Goal: Task Accomplishment & Management: Manage account settings

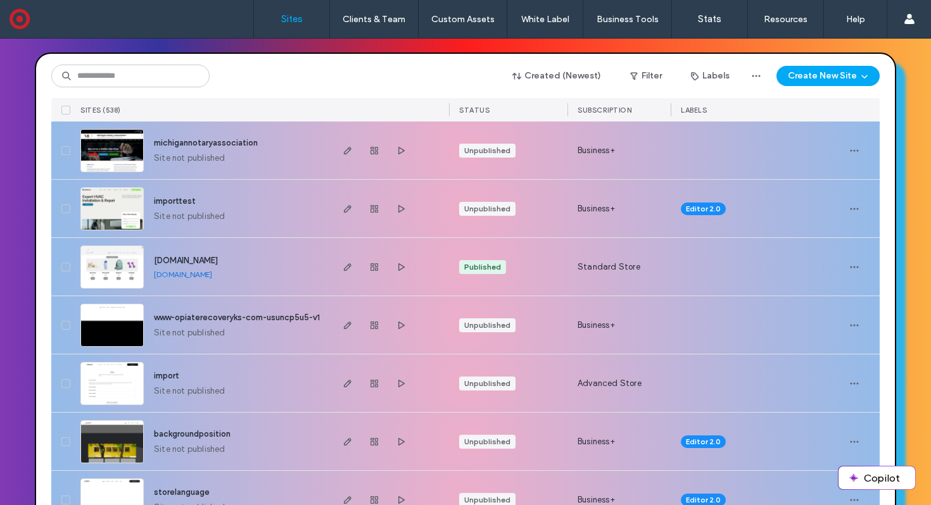
scroll to position [132, 0]
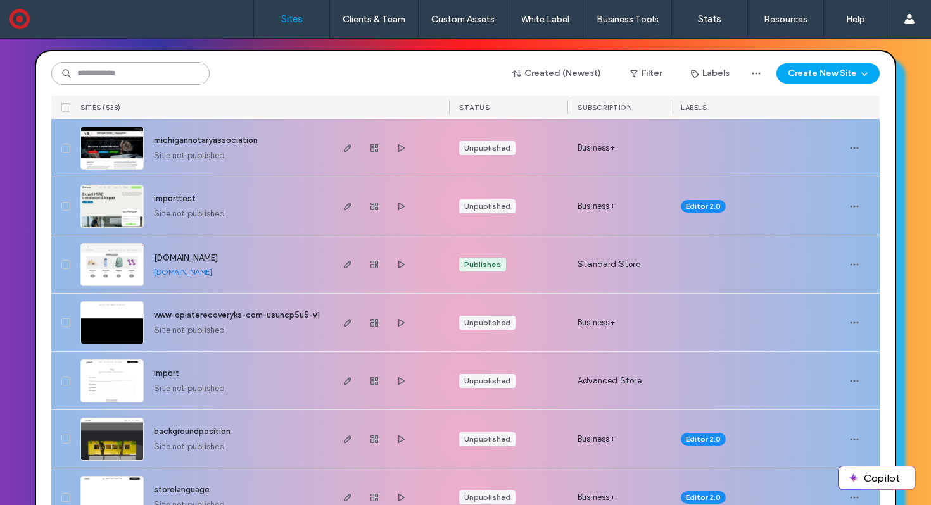
click at [158, 79] on input at bounding box center [130, 73] width 158 height 23
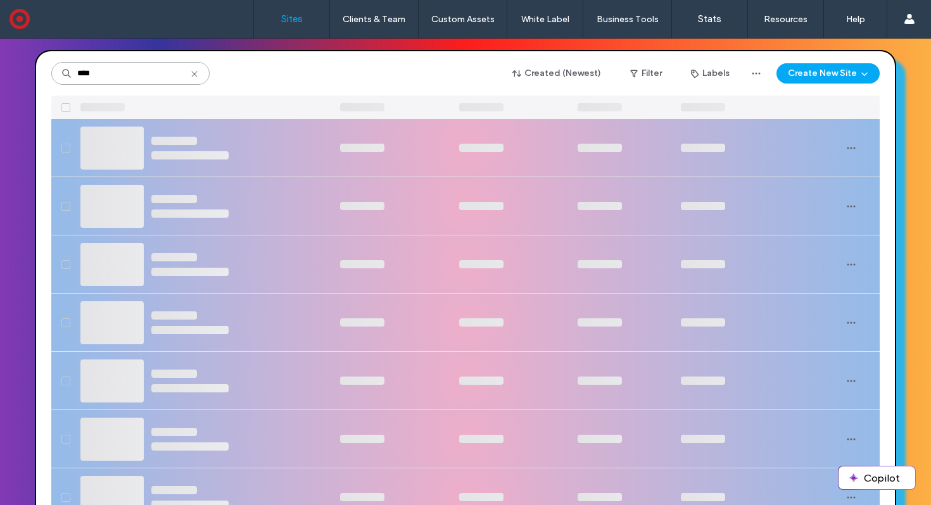
scroll to position [0, 0]
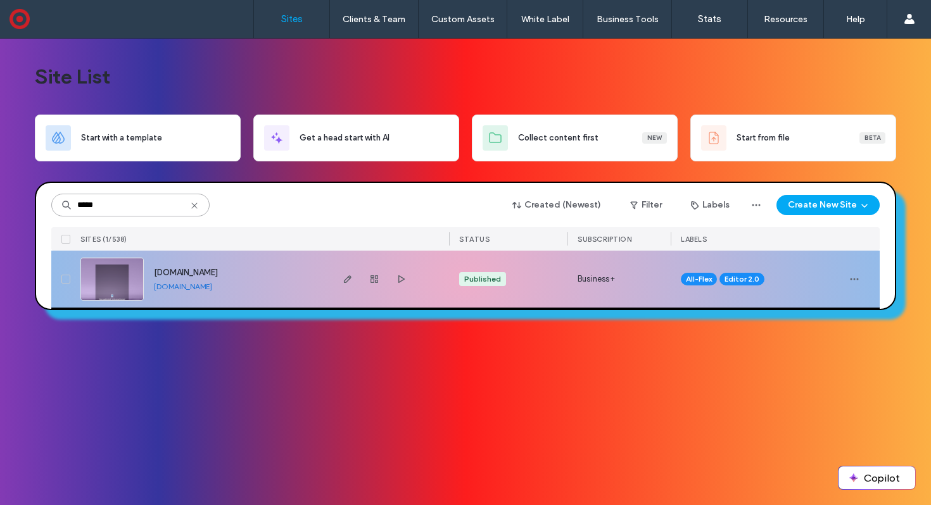
type input "*****"
click at [108, 268] on img at bounding box center [112, 301] width 62 height 86
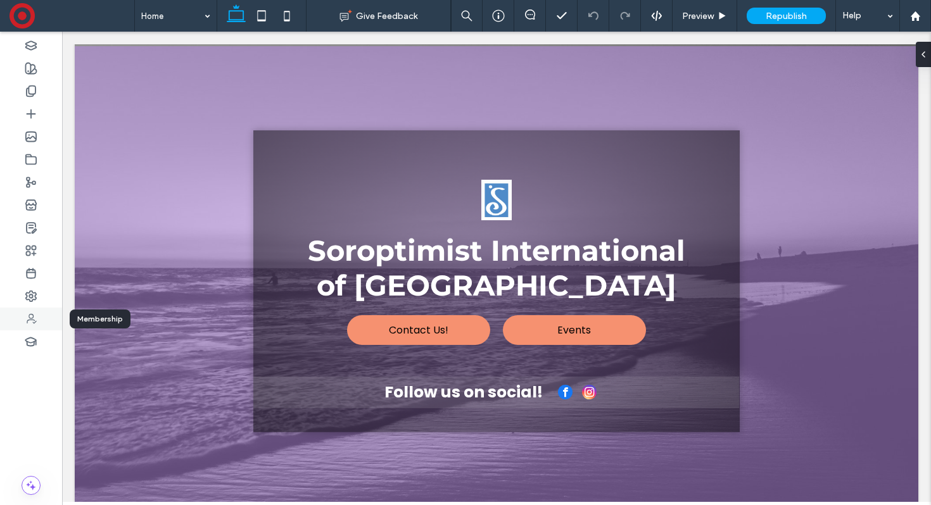
click at [33, 315] on use at bounding box center [31, 319] width 9 height 10
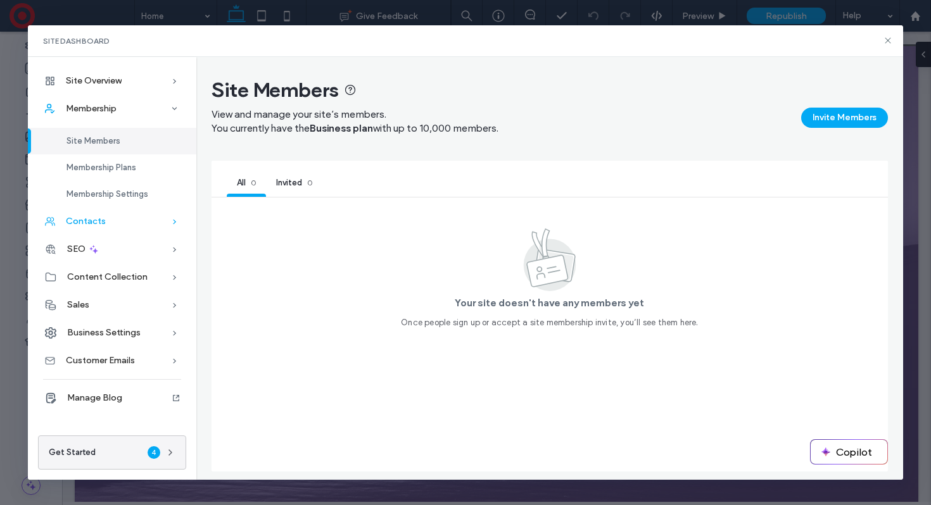
click at [153, 215] on div "Contacts" at bounding box center [112, 222] width 168 height 28
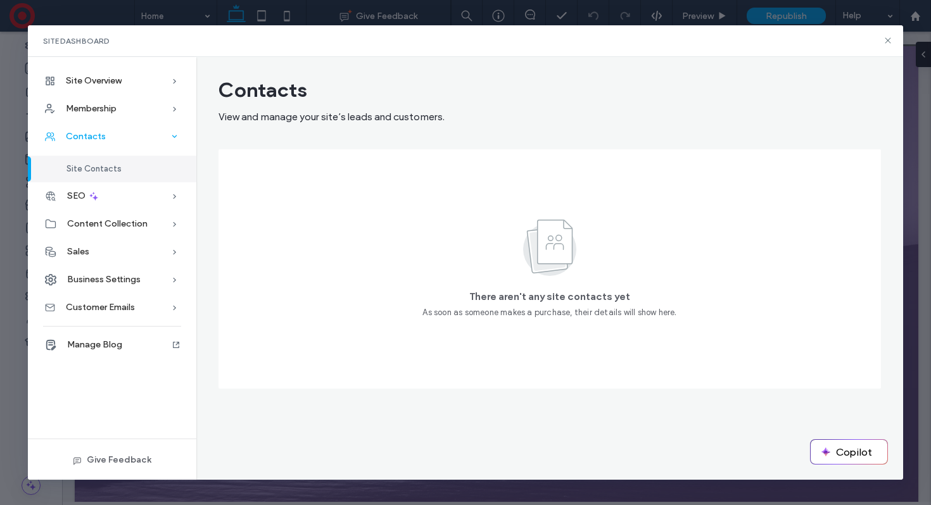
click at [125, 129] on div "Contacts" at bounding box center [112, 137] width 168 height 28
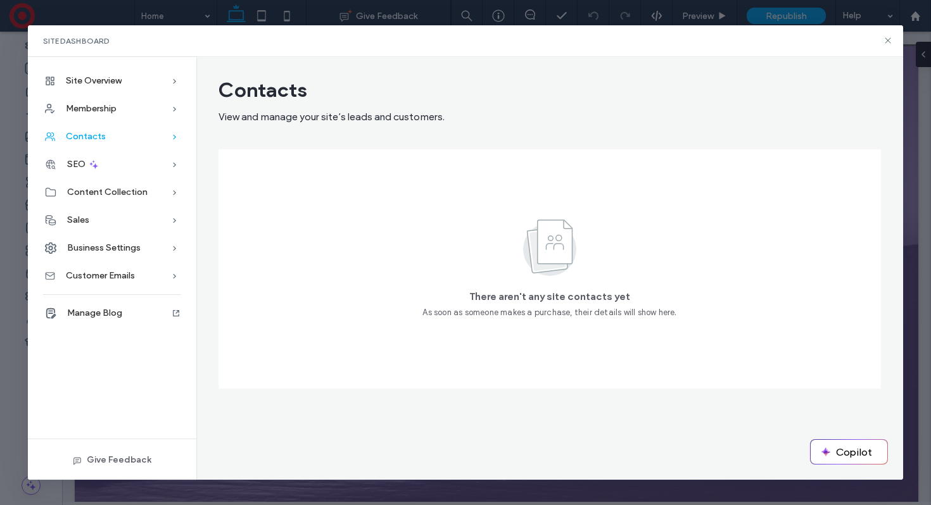
click at [125, 129] on div "Contacts" at bounding box center [112, 137] width 168 height 28
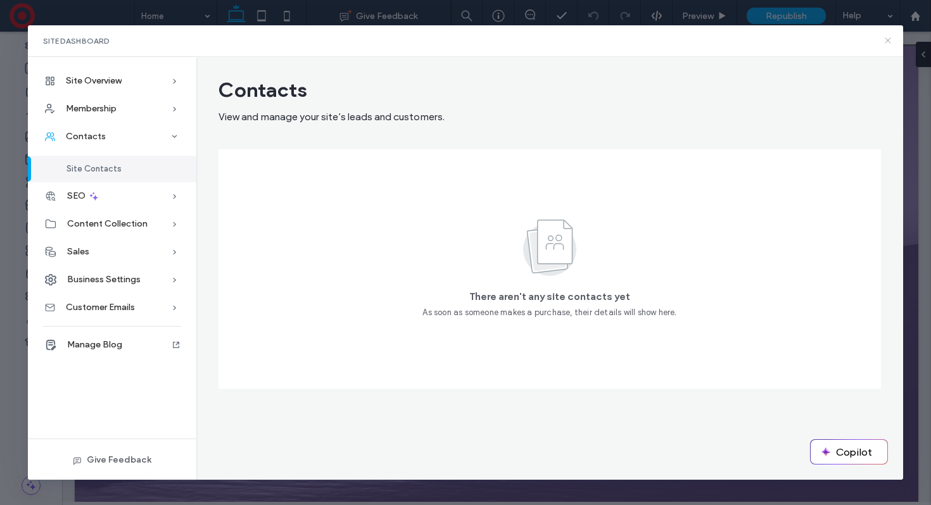
drag, startPoint x: 886, startPoint y: 42, endPoint x: 824, endPoint y: 10, distance: 70.2
click at [886, 42] on use at bounding box center [887, 41] width 6 height 6
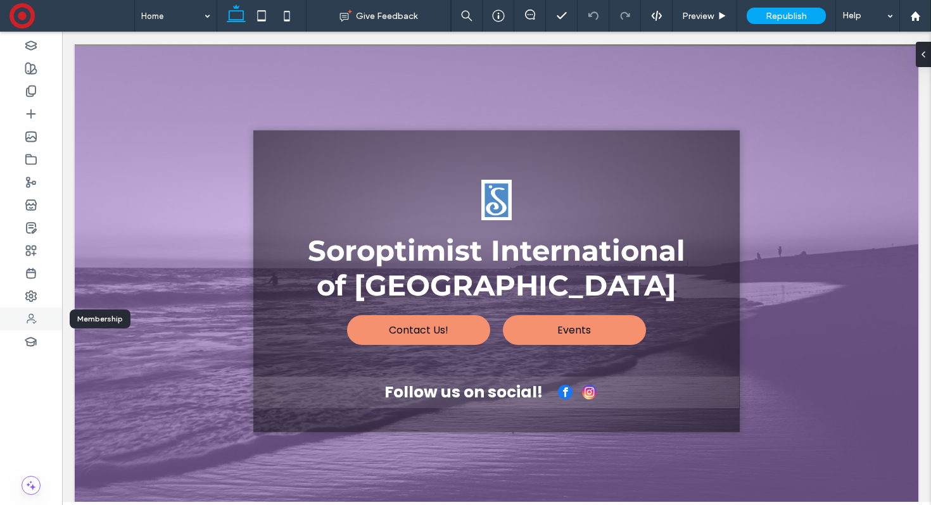
click at [39, 324] on div at bounding box center [31, 319] width 62 height 23
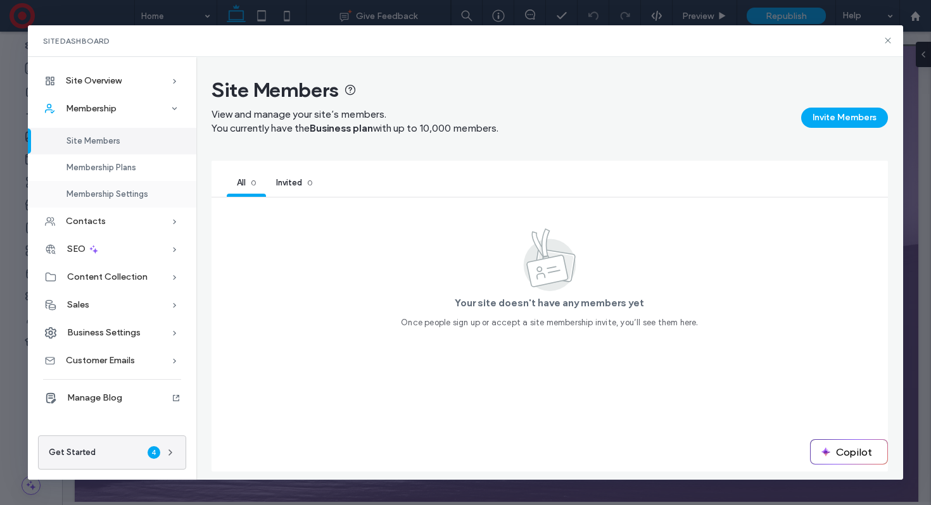
click at [122, 190] on span "Membership Settings" at bounding box center [107, 193] width 82 height 9
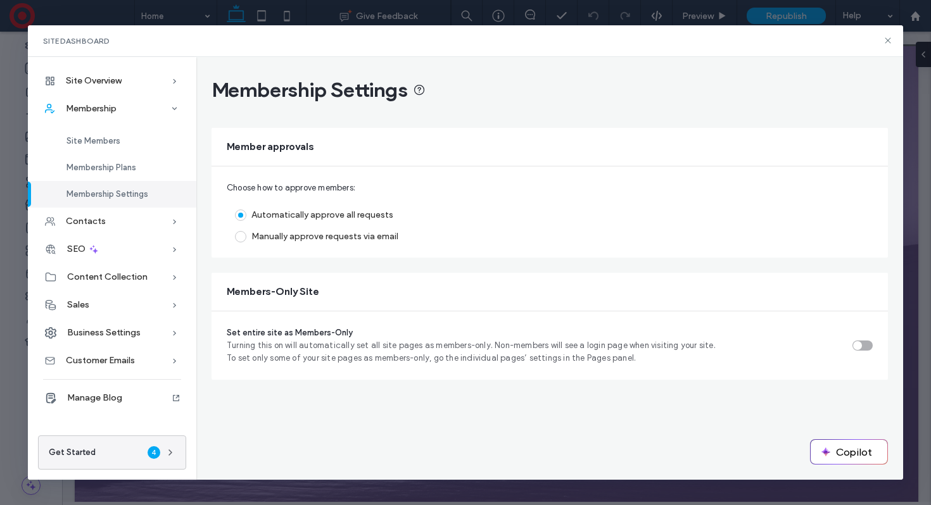
click at [285, 239] on div "Manually approve requests via email" at bounding box center [324, 236] width 147 height 11
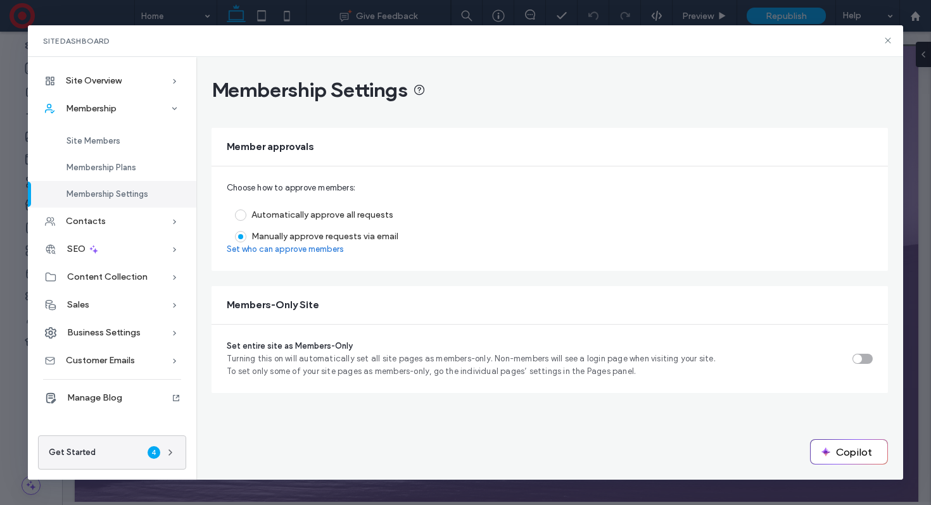
click at [319, 247] on link "Set who can approve members" at bounding box center [285, 249] width 117 height 13
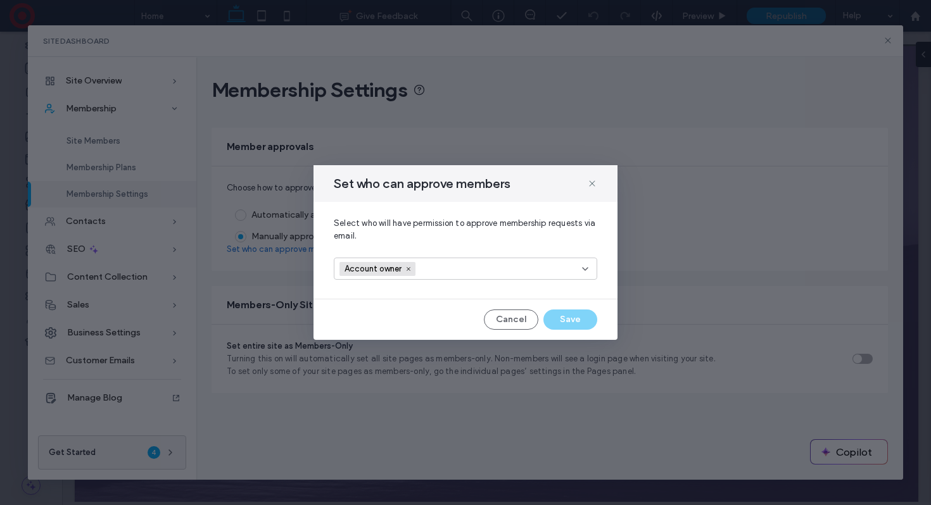
click at [455, 272] on div "Account owner" at bounding box center [448, 269] width 218 height 19
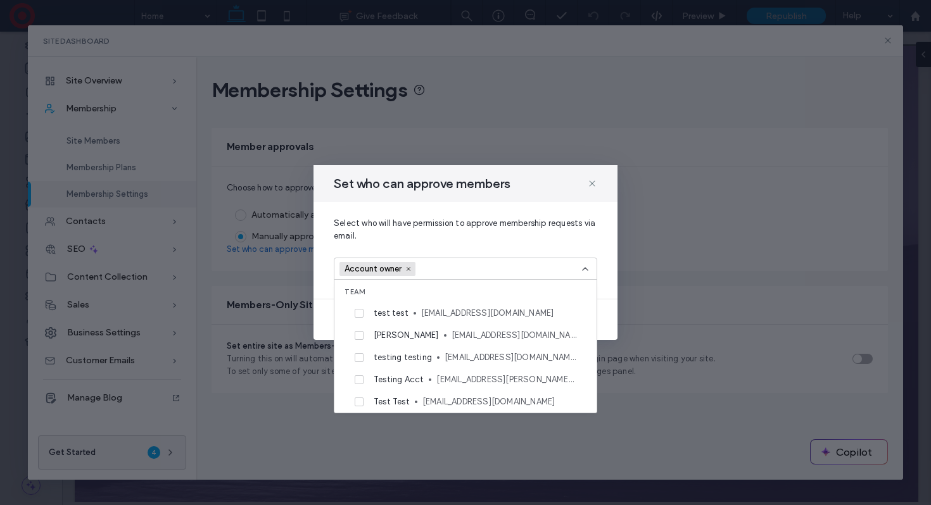
click at [489, 245] on div "Select who will have permission to approve membership requests via email. Accou…" at bounding box center [465, 250] width 304 height 97
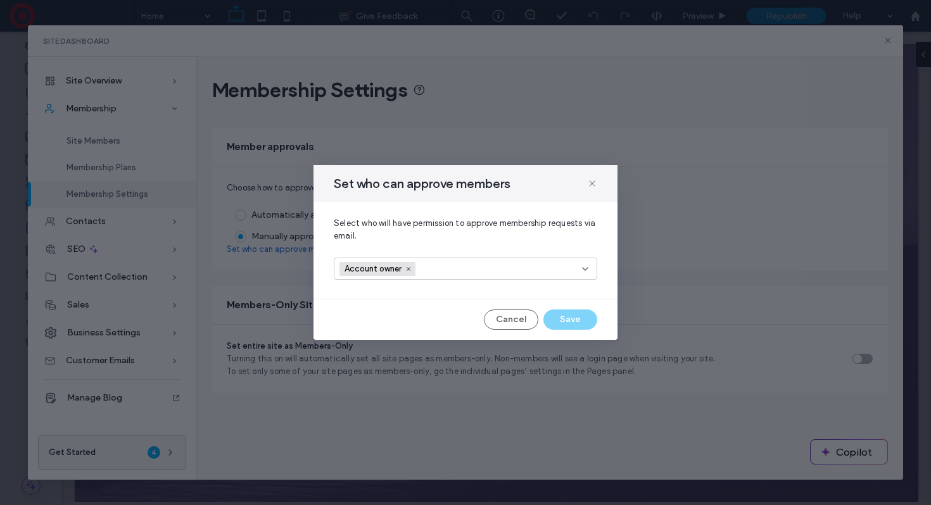
click at [557, 323] on div "Cancel Save" at bounding box center [465, 320] width 263 height 20
click at [506, 324] on button "Cancel" at bounding box center [511, 320] width 54 height 20
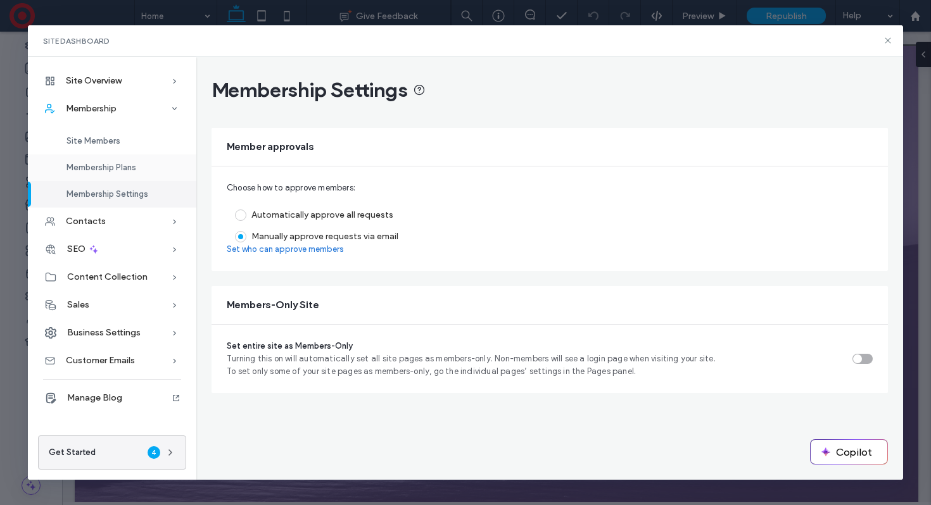
click at [113, 163] on span "Membership Plans" at bounding box center [101, 167] width 70 height 9
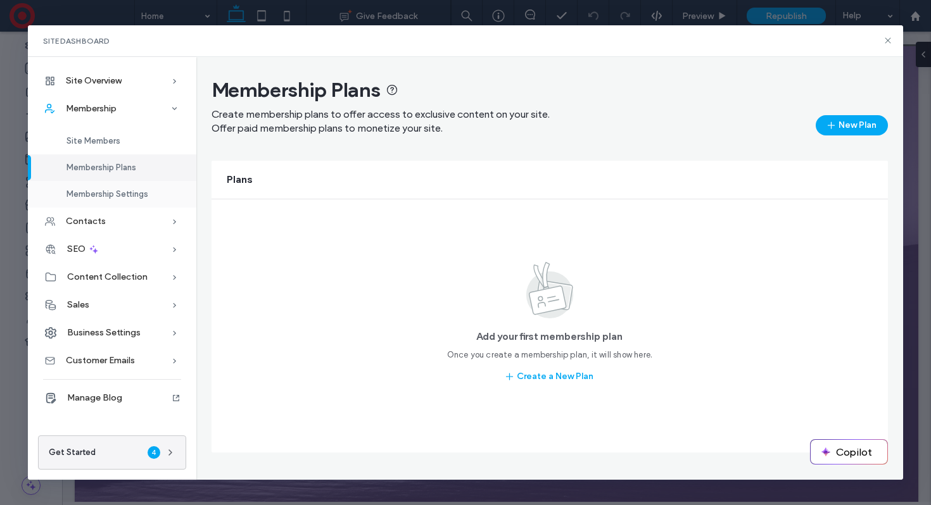
click at [119, 194] on span "Membership Settings" at bounding box center [107, 193] width 82 height 9
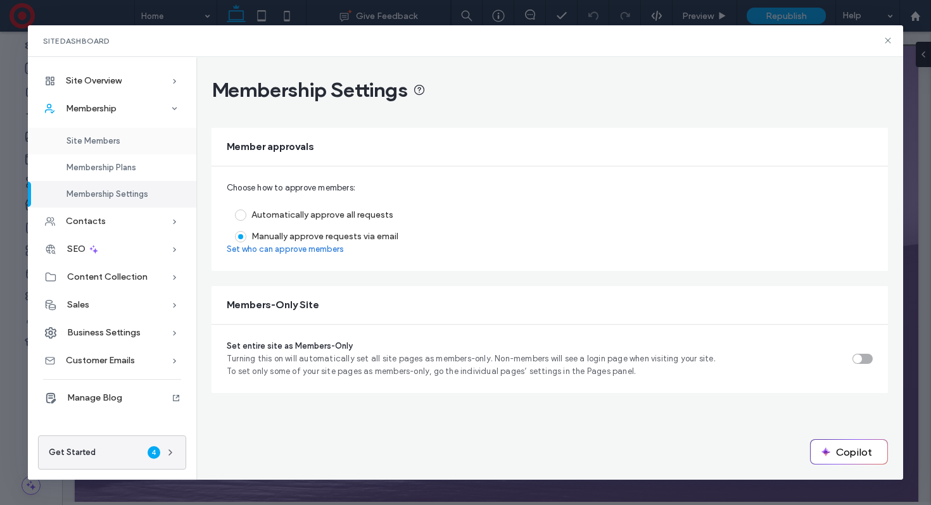
click at [114, 138] on span "Site Members" at bounding box center [93, 140] width 54 height 9
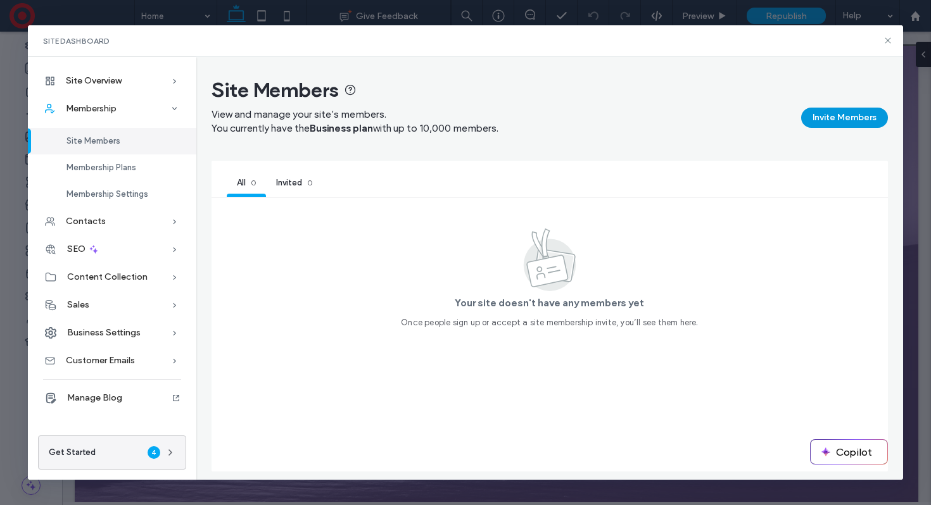
click at [828, 122] on button "Invite Members" at bounding box center [844, 118] width 87 height 20
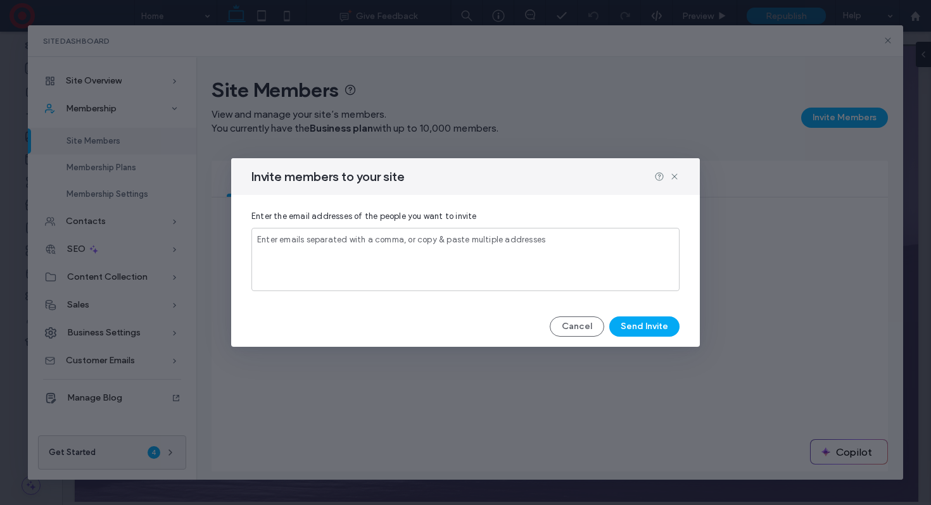
click at [523, 253] on input at bounding box center [465, 251] width 417 height 11
click at [520, 248] on div at bounding box center [465, 259] width 428 height 63
click at [645, 323] on button "Send Invite" at bounding box center [644, 327] width 70 height 20
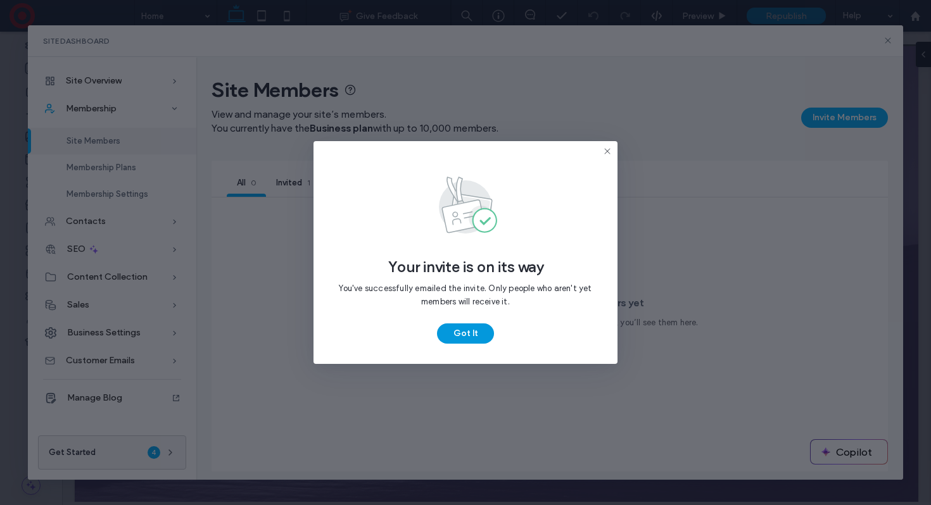
click at [464, 328] on button "Got It" at bounding box center [465, 334] width 57 height 20
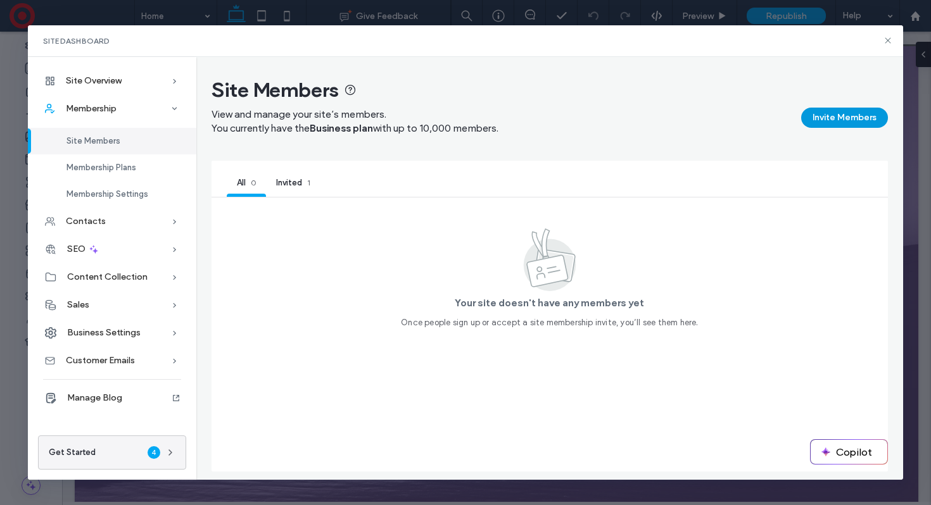
click at [827, 111] on button "Invite Members" at bounding box center [844, 118] width 87 height 20
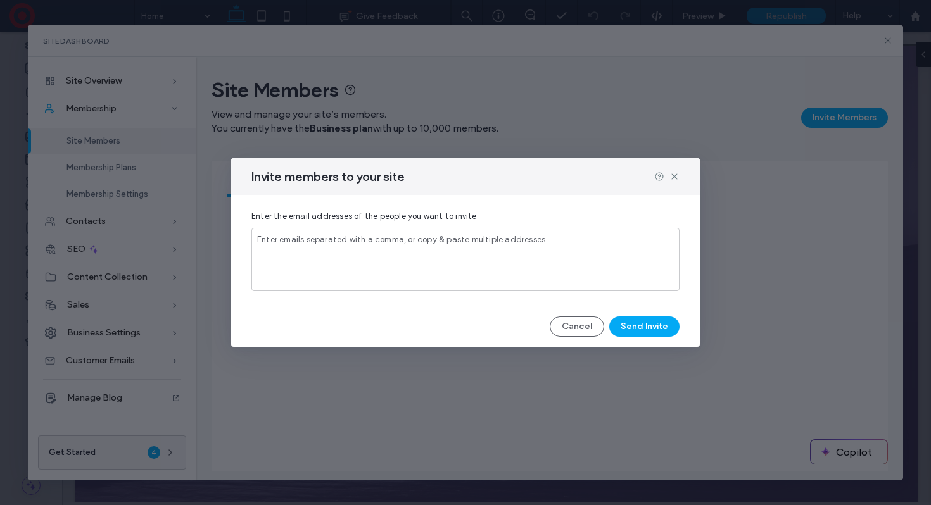
click at [557, 250] on input at bounding box center [465, 251] width 417 height 11
type input "**********"
click at [660, 322] on button "Send Invite" at bounding box center [644, 327] width 70 height 20
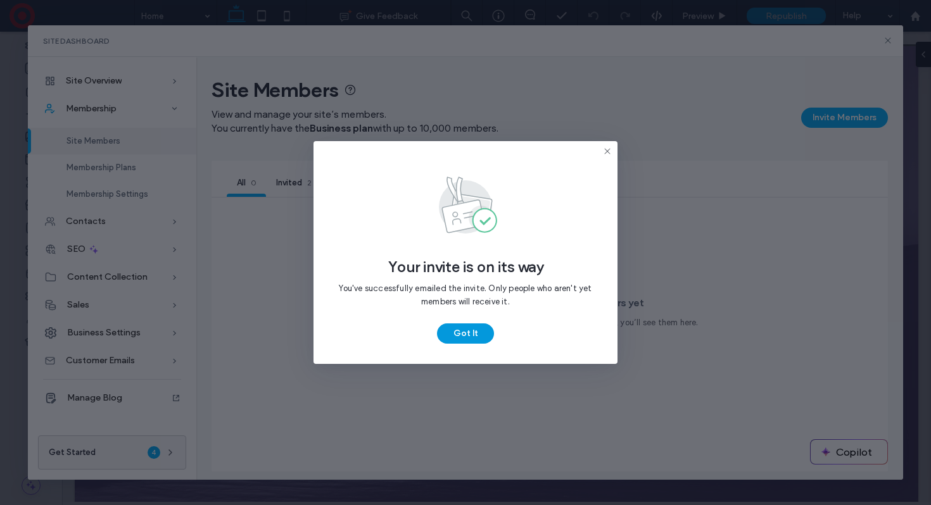
click at [459, 340] on button "Got It" at bounding box center [465, 334] width 57 height 20
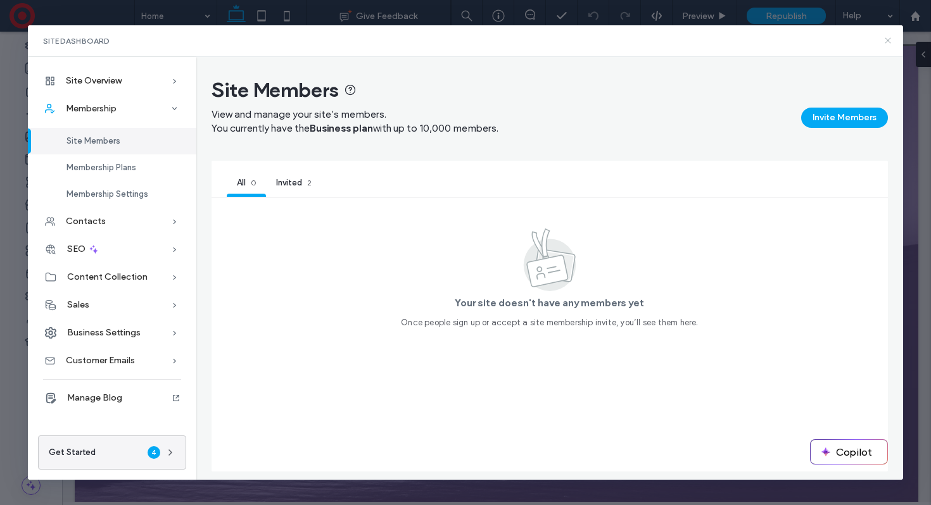
click at [888, 42] on icon at bounding box center [888, 40] width 10 height 10
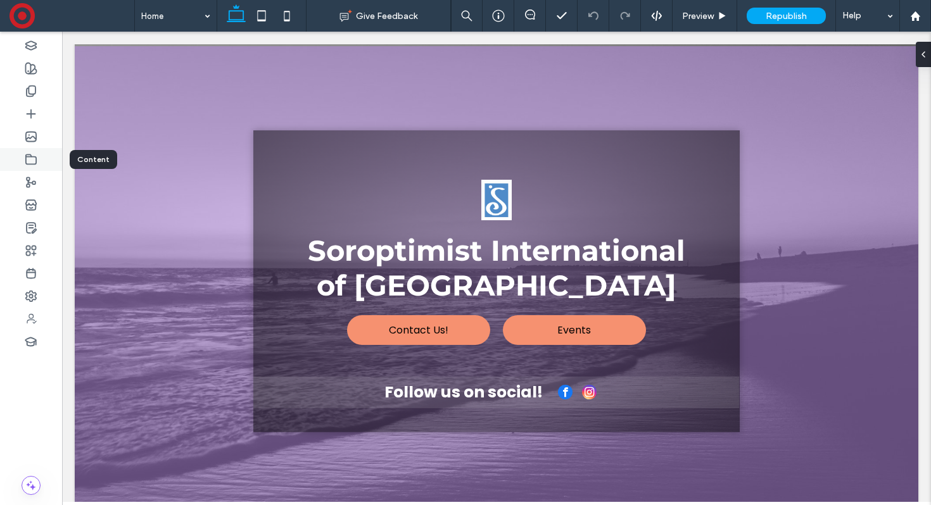
click at [35, 156] on use at bounding box center [31, 158] width 10 height 9
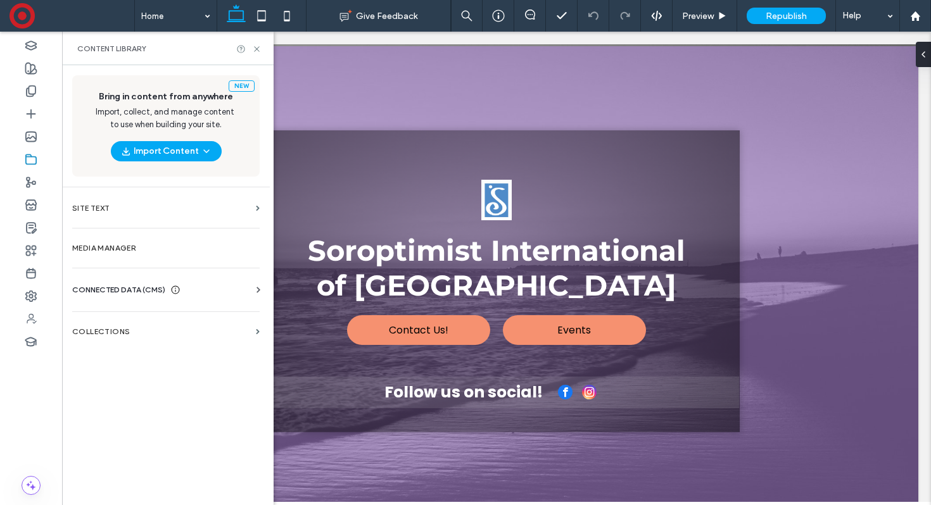
click at [106, 287] on span "CONNECTED DATA (CMS)" at bounding box center [118, 290] width 93 height 13
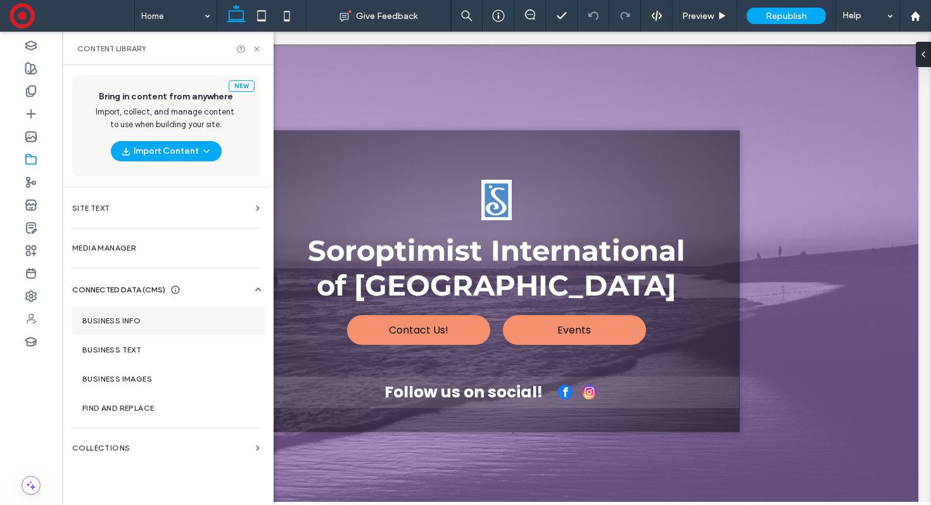
click at [116, 319] on label "Business Info" at bounding box center [168, 321] width 172 height 9
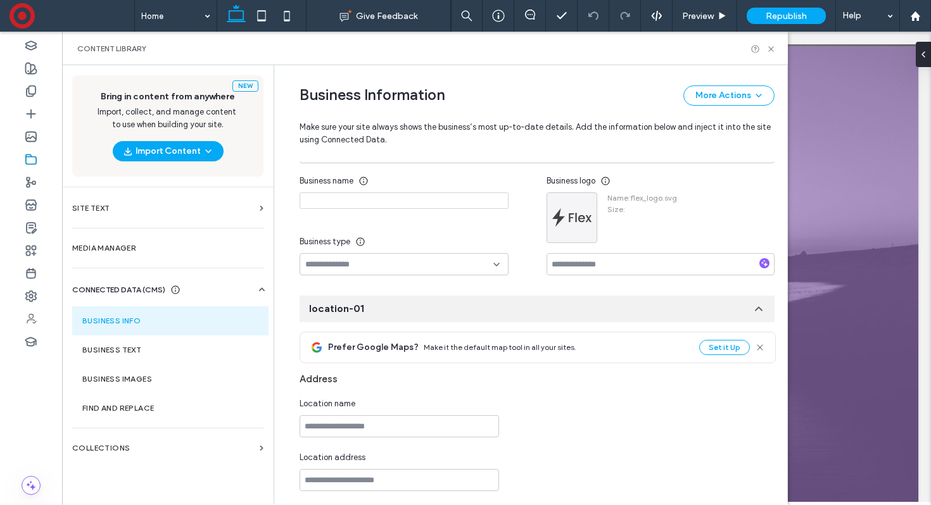
scroll to position [168, 0]
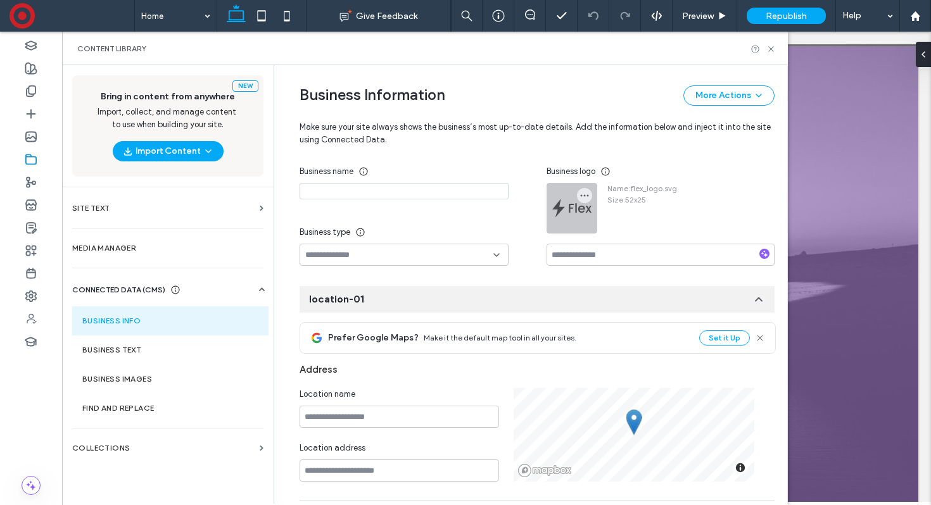
click at [560, 208] on div at bounding box center [571, 208] width 49 height 49
click at [581, 194] on icon "button" at bounding box center [584, 196] width 10 height 10
click at [612, 224] on span "Replace Image" at bounding box center [624, 226] width 56 height 13
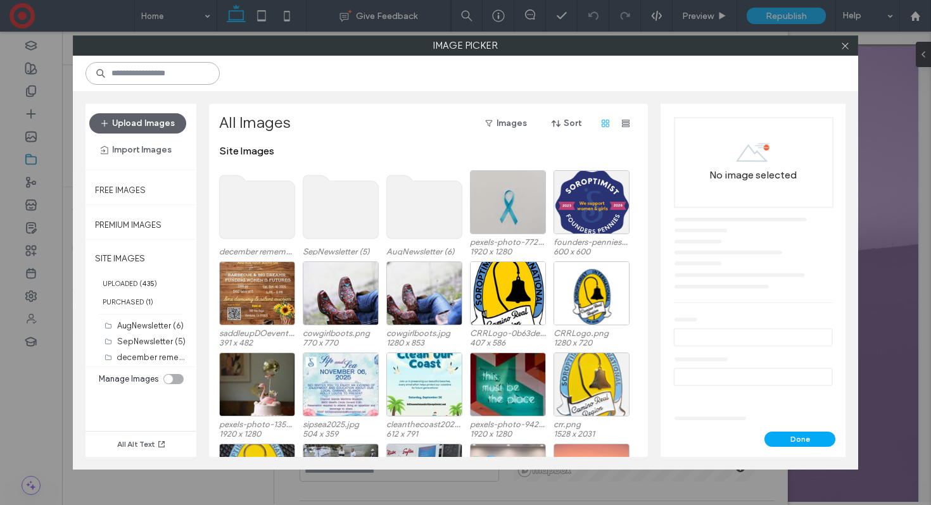
click at [150, 70] on input at bounding box center [152, 73] width 134 height 23
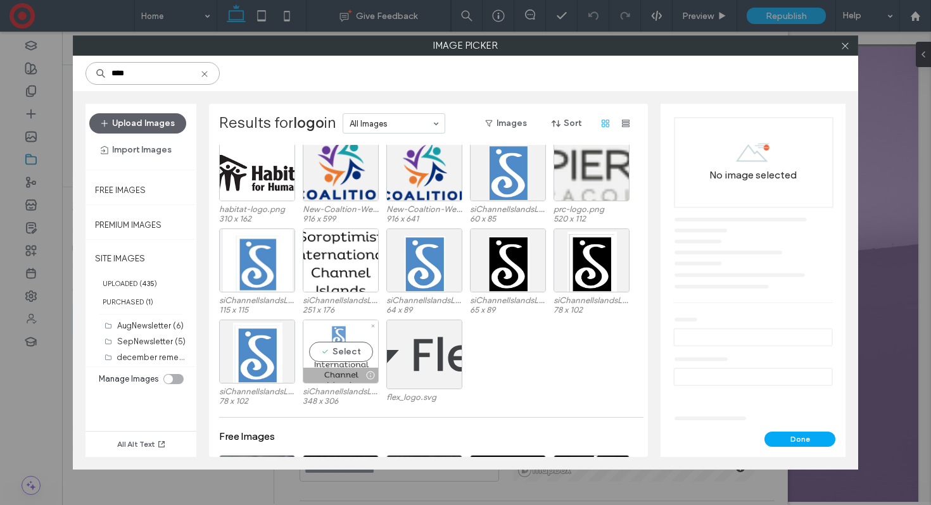
scroll to position [218, 0]
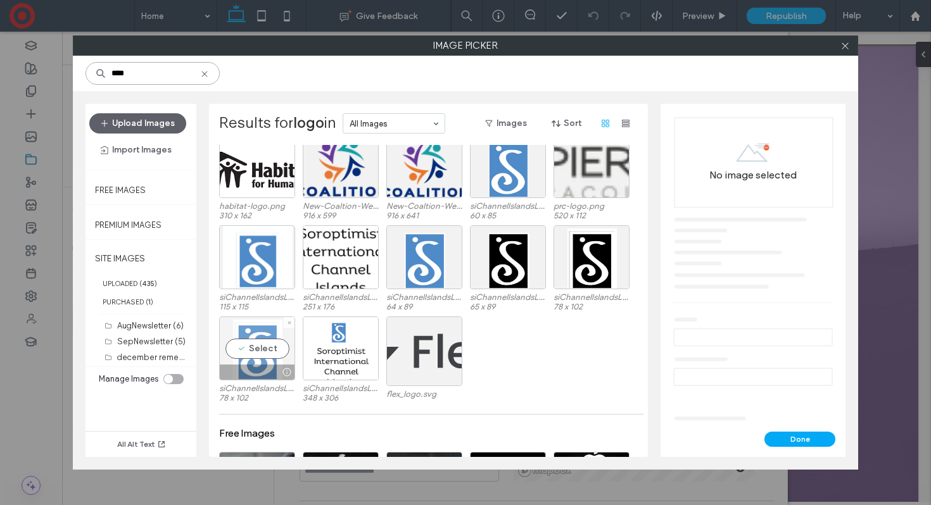
type input "****"
click at [249, 332] on div "Select" at bounding box center [257, 349] width 76 height 64
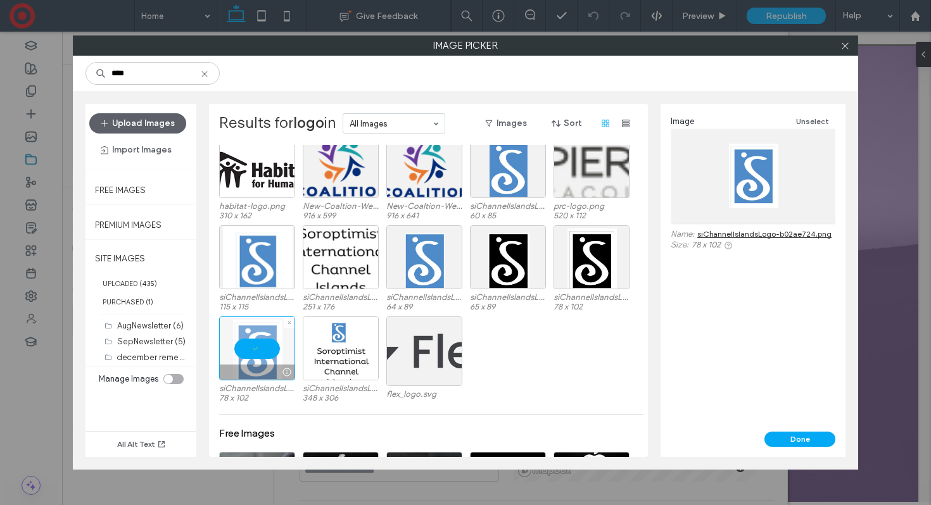
click at [255, 345] on div at bounding box center [257, 349] width 76 height 64
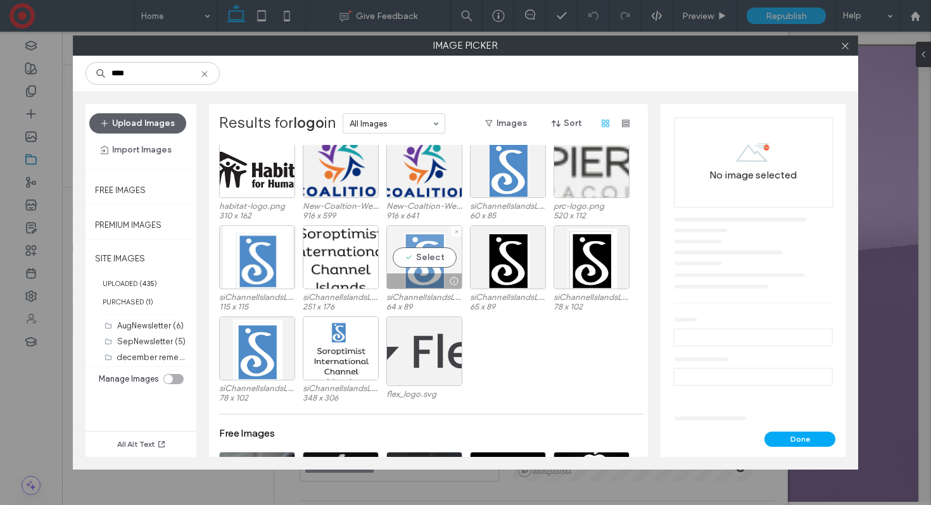
click at [410, 258] on div "Select" at bounding box center [424, 257] width 76 height 64
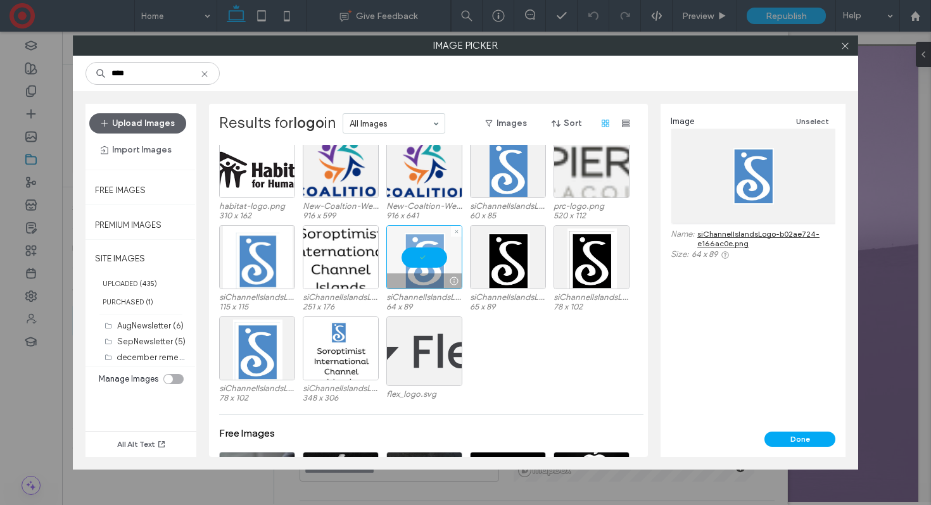
click at [420, 265] on div at bounding box center [424, 257] width 76 height 64
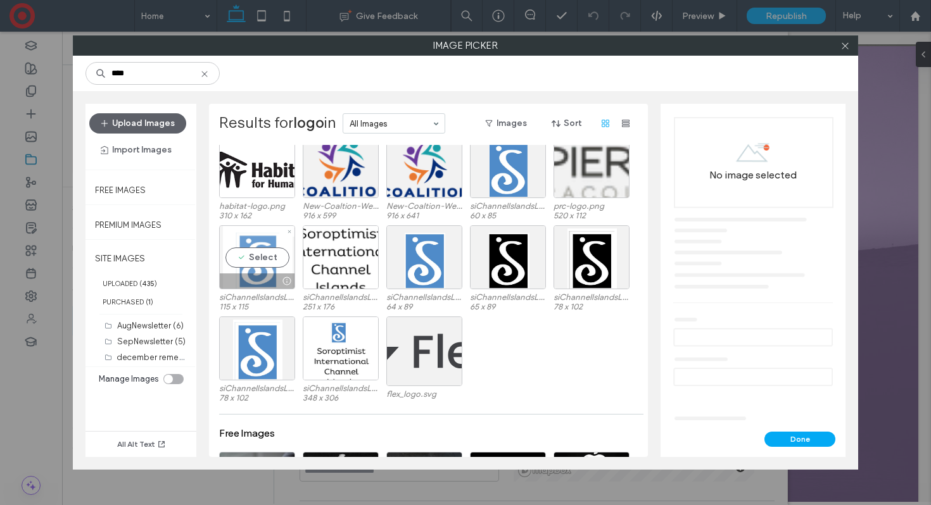
click at [257, 261] on div "Select" at bounding box center [257, 257] width 76 height 64
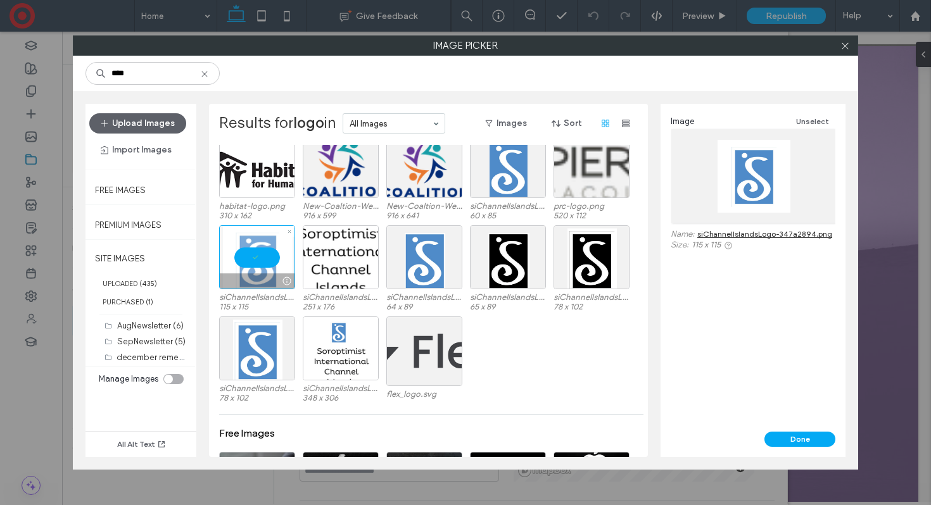
click at [259, 261] on div at bounding box center [257, 257] width 76 height 64
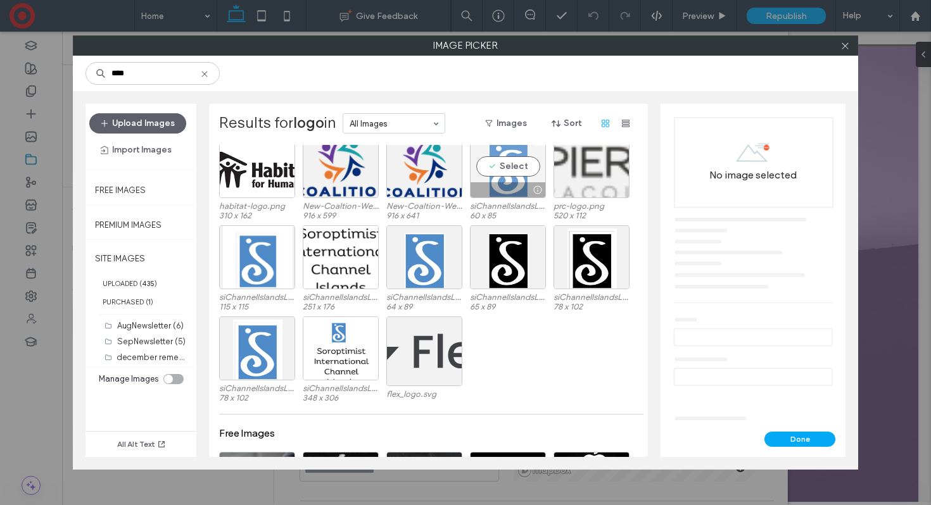
click at [512, 163] on div "Select" at bounding box center [508, 166] width 76 height 64
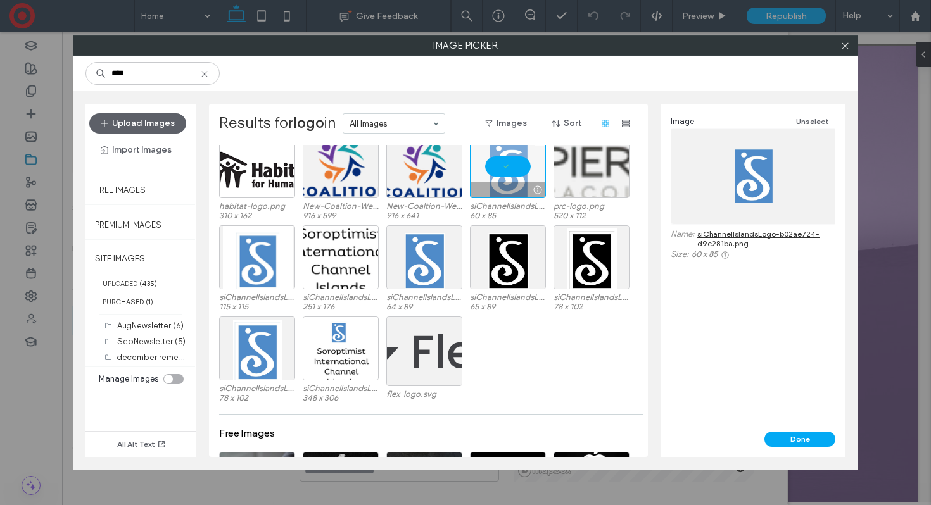
click at [512, 163] on div at bounding box center [508, 166] width 76 height 64
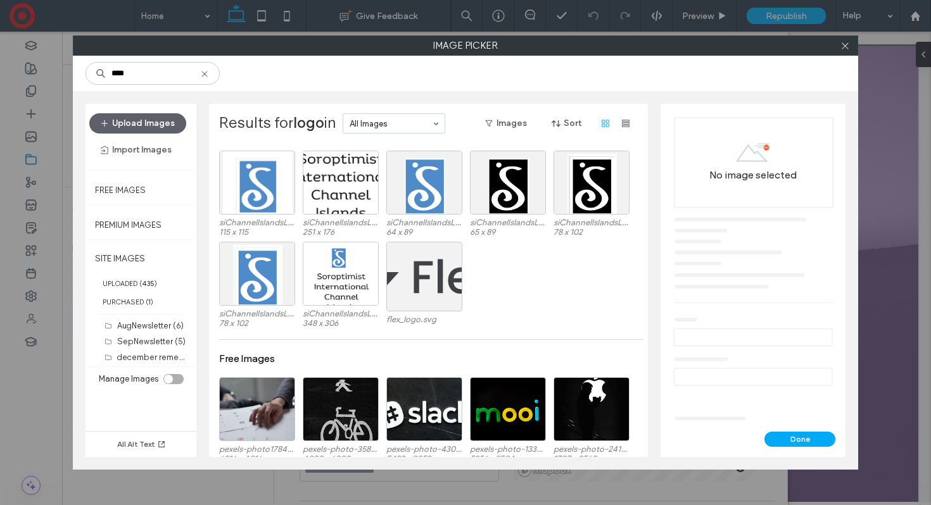
scroll to position [306, 0]
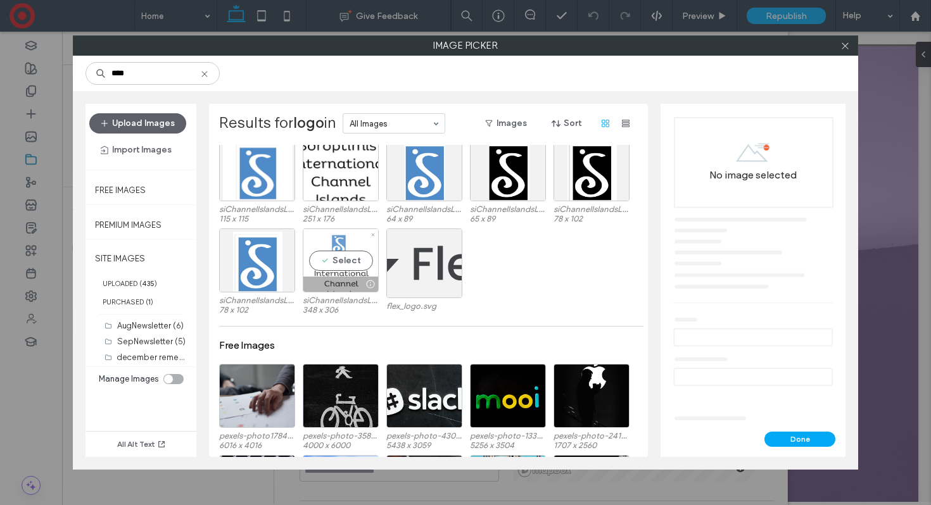
click at [338, 267] on div "Select" at bounding box center [341, 261] width 76 height 64
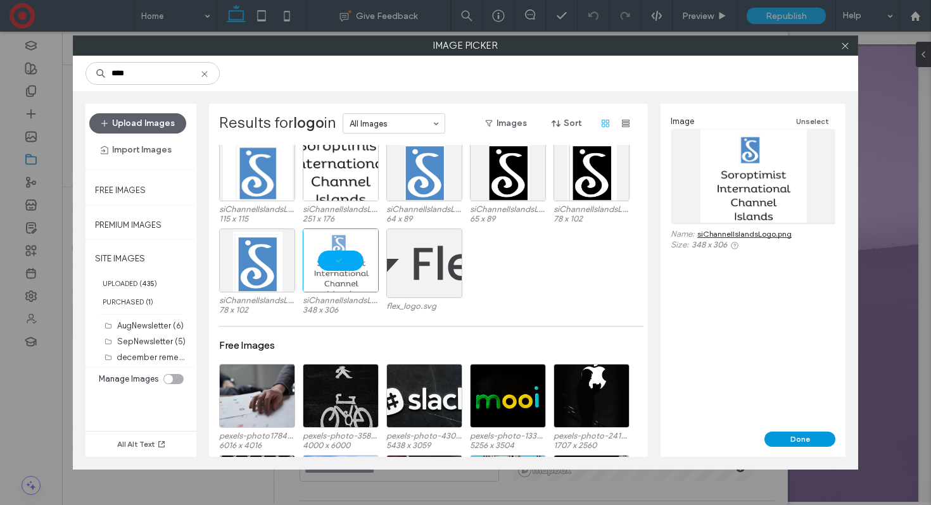
click at [789, 433] on button "Done" at bounding box center [799, 439] width 71 height 15
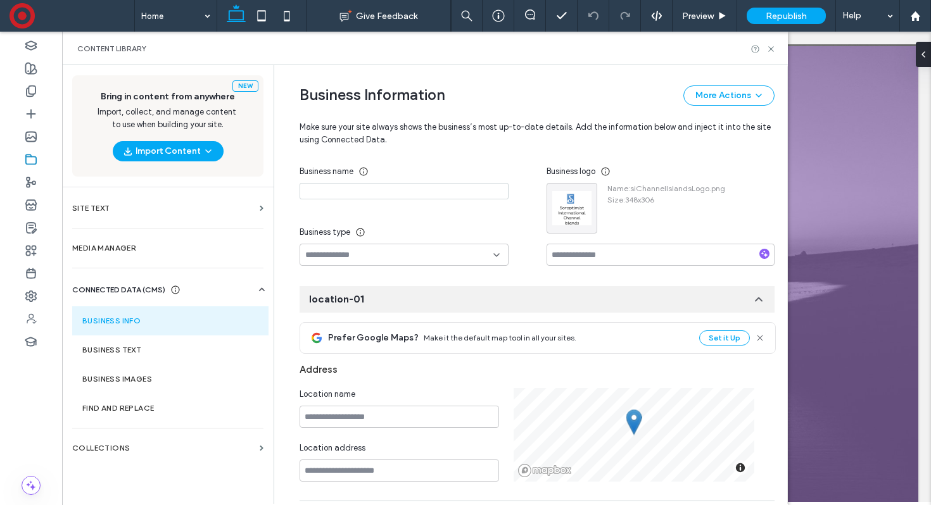
click at [382, 188] on input at bounding box center [403, 191] width 209 height 16
type input "**********"
click at [439, 258] on input at bounding box center [399, 255] width 188 height 10
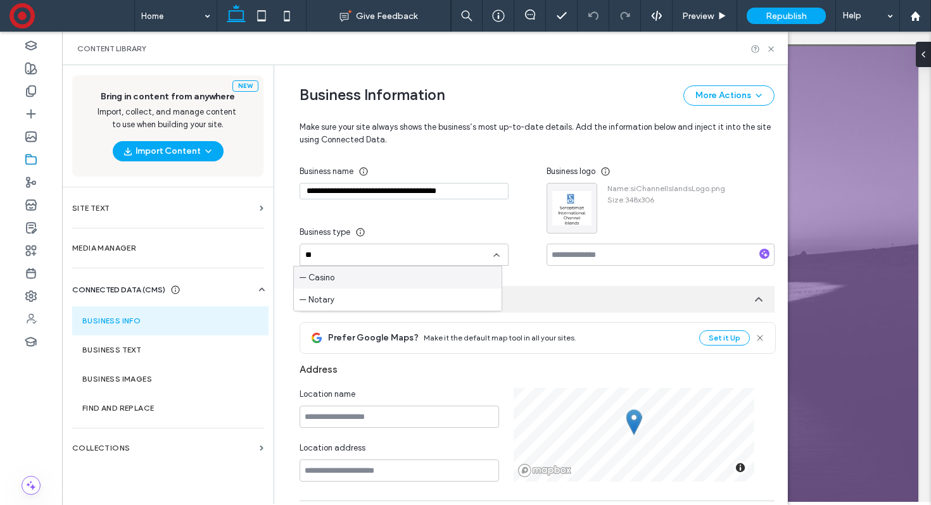
type input "*"
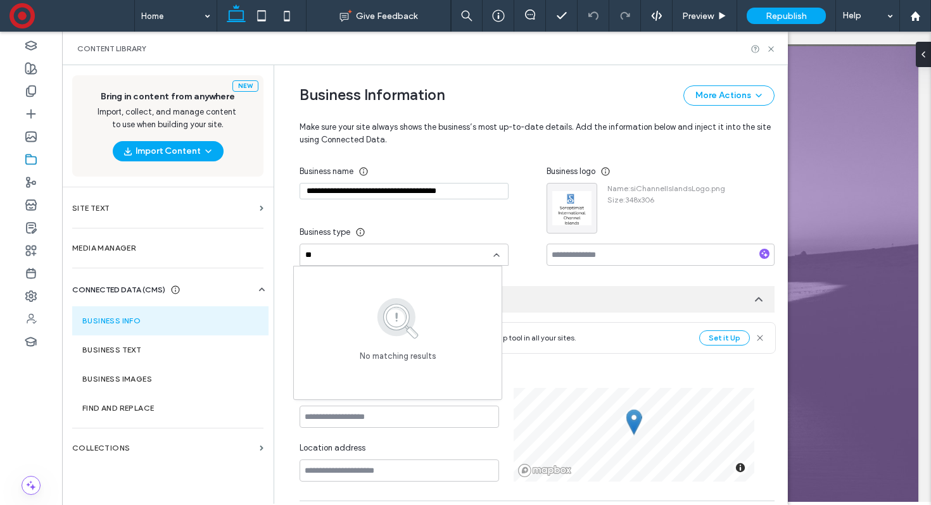
type input "*"
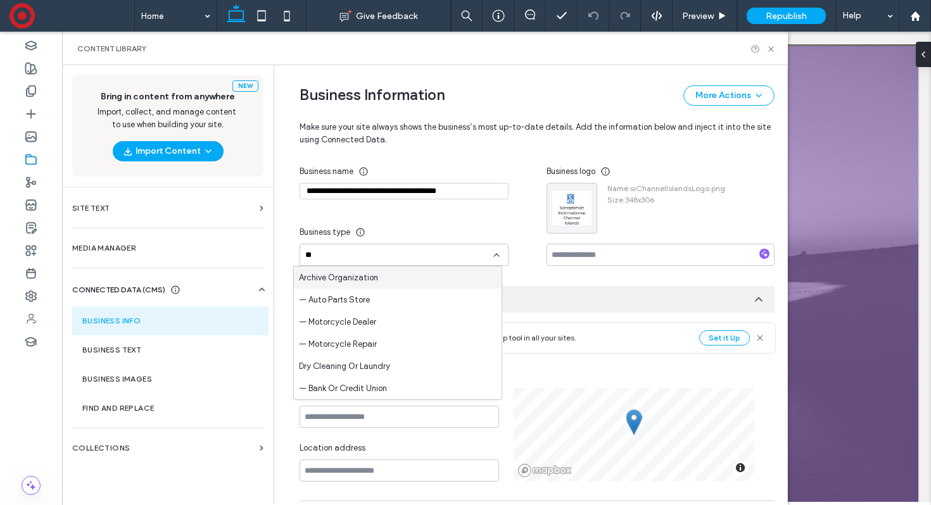
type input "*"
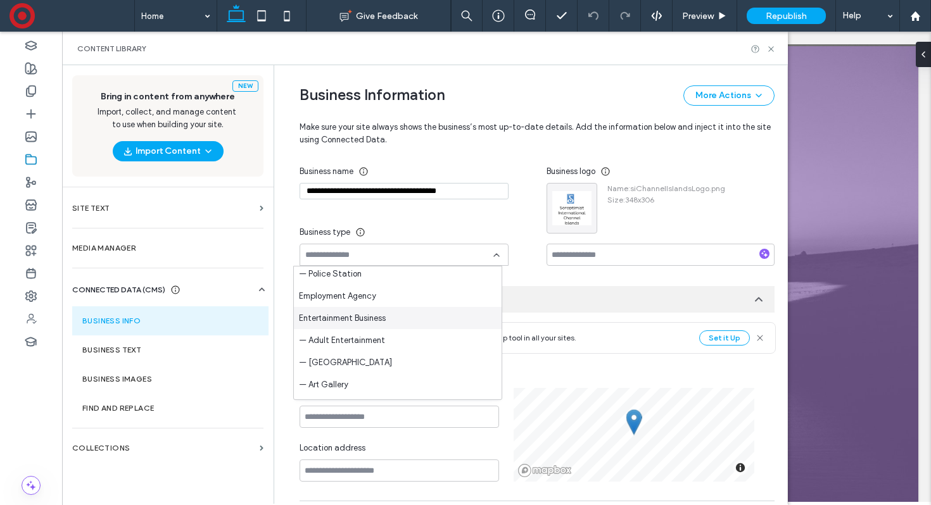
click at [538, 271] on div "**********" at bounding box center [527, 466] width 494 height 1138
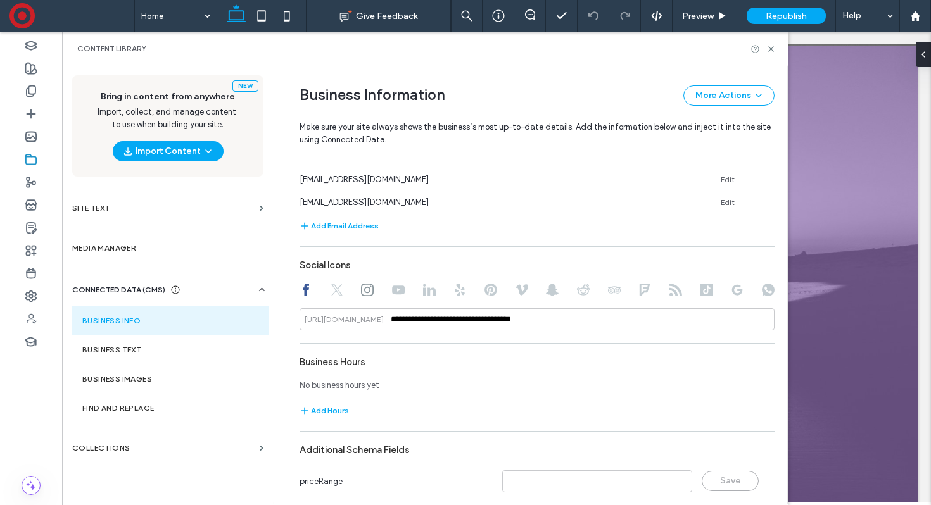
scroll to position [702, 0]
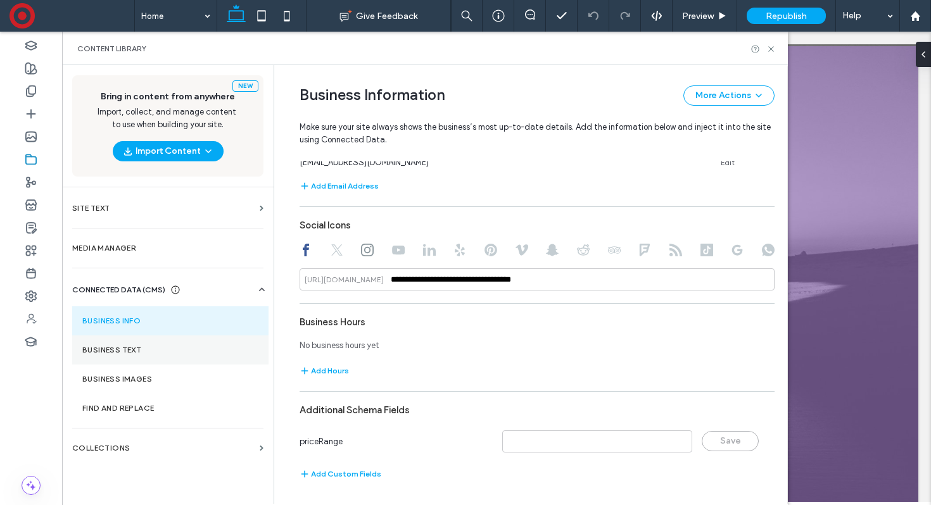
click at [156, 341] on section "Business Text" at bounding box center [170, 350] width 196 height 29
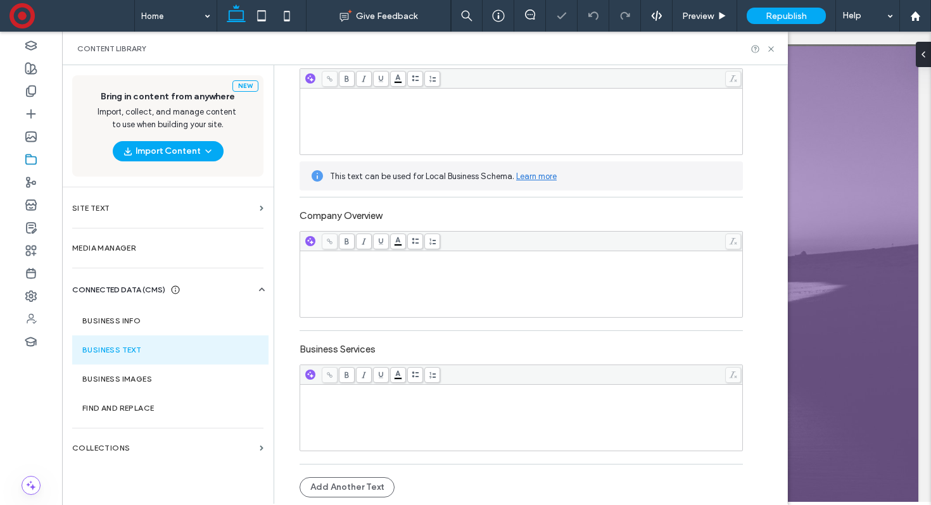
scroll to position [0, 0]
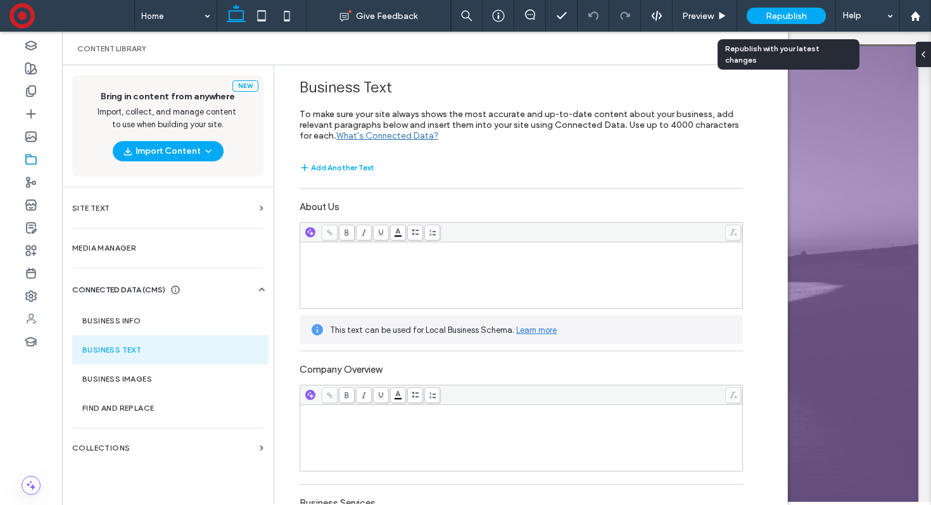
click at [804, 15] on span "Republish" at bounding box center [785, 16] width 41 height 11
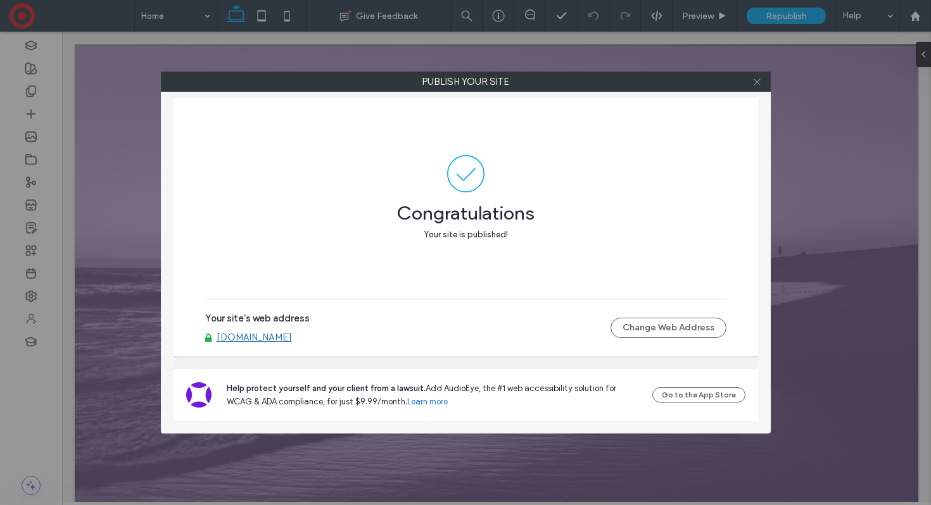
click at [758, 84] on icon at bounding box center [756, 81] width 9 height 9
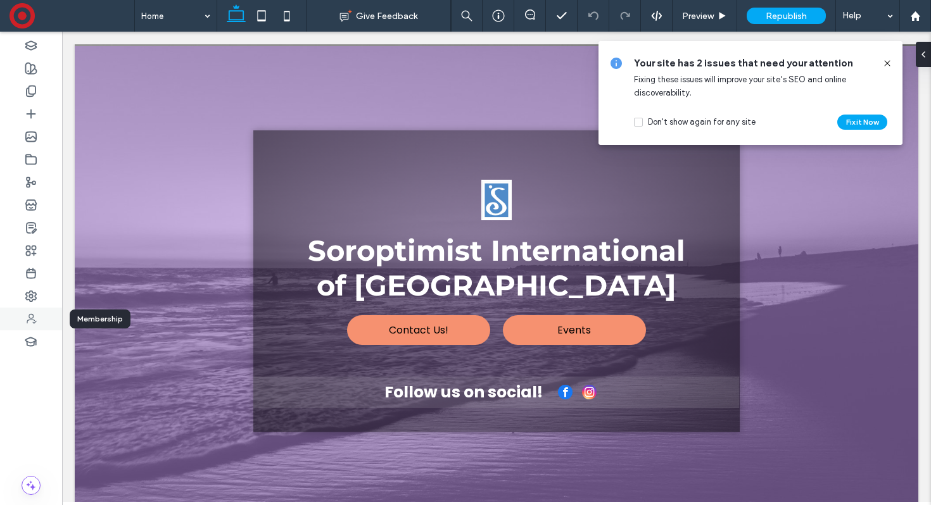
click at [31, 318] on icon at bounding box center [31, 319] width 13 height 13
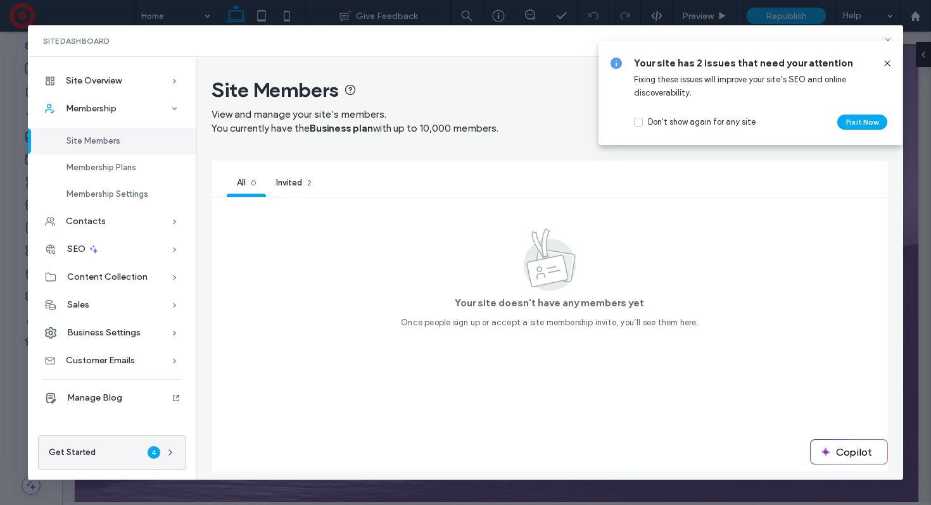
click at [296, 186] on span "Invited" at bounding box center [289, 182] width 26 height 9
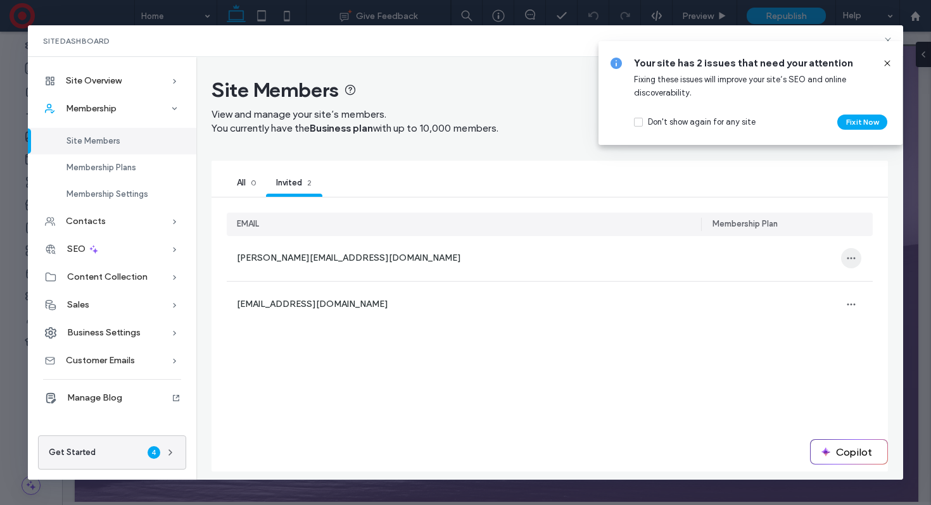
click at [851, 258] on use "button" at bounding box center [850, 259] width 8 height 2
click at [808, 289] on span "Remove email from invited" at bounding box center [799, 292] width 102 height 13
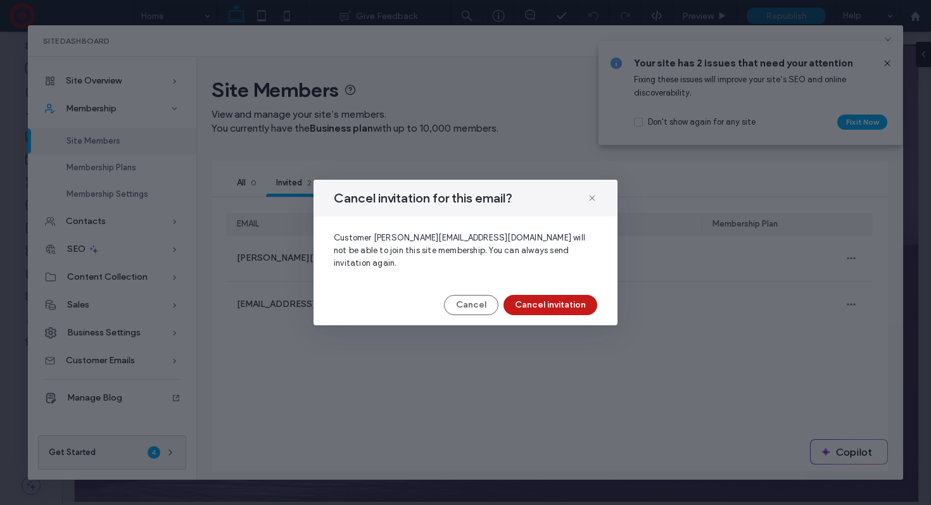
click at [558, 301] on button "Cancel invitation" at bounding box center [550, 305] width 94 height 20
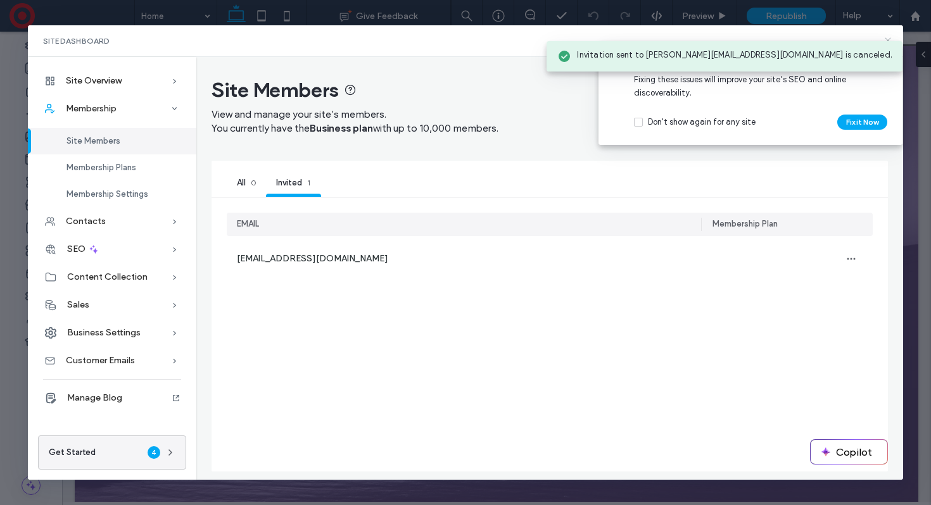
click at [890, 37] on icon at bounding box center [888, 40] width 10 height 10
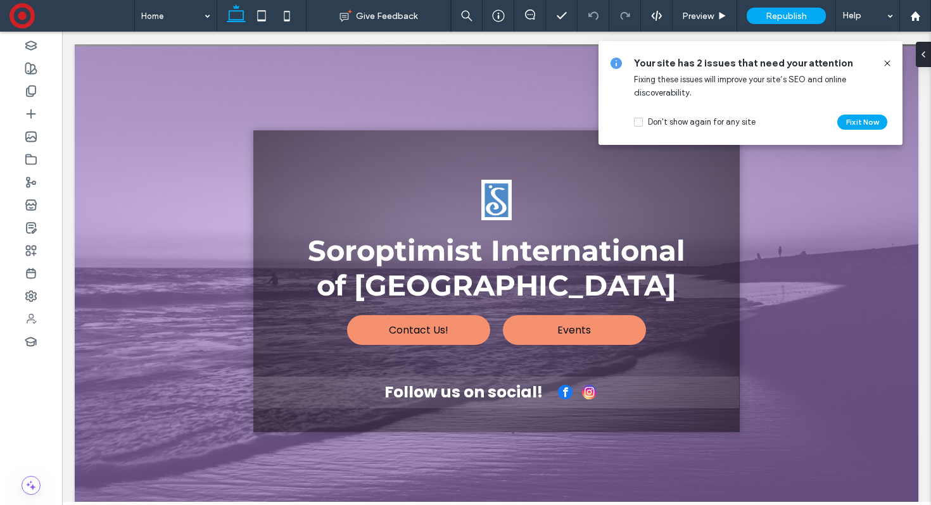
click at [886, 63] on use at bounding box center [887, 63] width 6 height 6
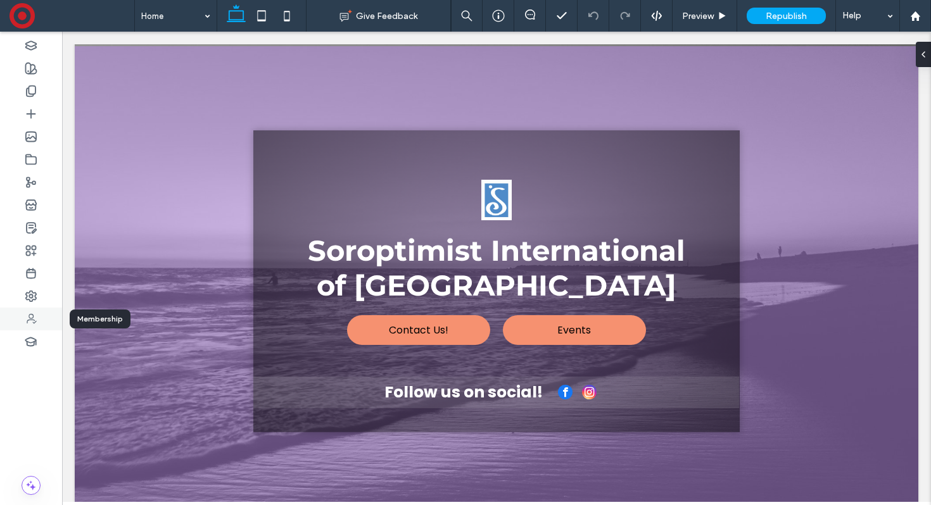
click at [31, 315] on icon at bounding box center [31, 319] width 13 height 13
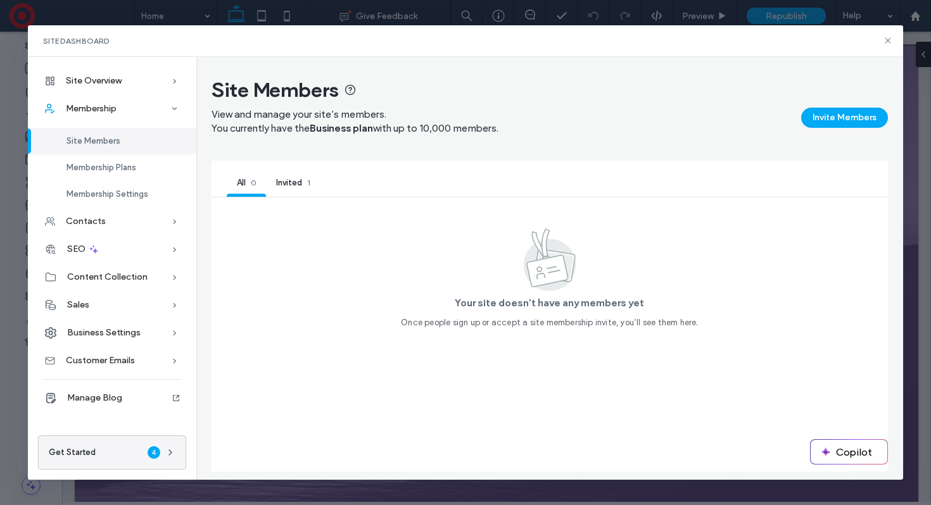
click at [850, 106] on div "View and manage your site’s members. You currently have the Business plan with …" at bounding box center [549, 132] width 676 height 58
click at [847, 115] on button "Invite Members" at bounding box center [844, 118] width 87 height 20
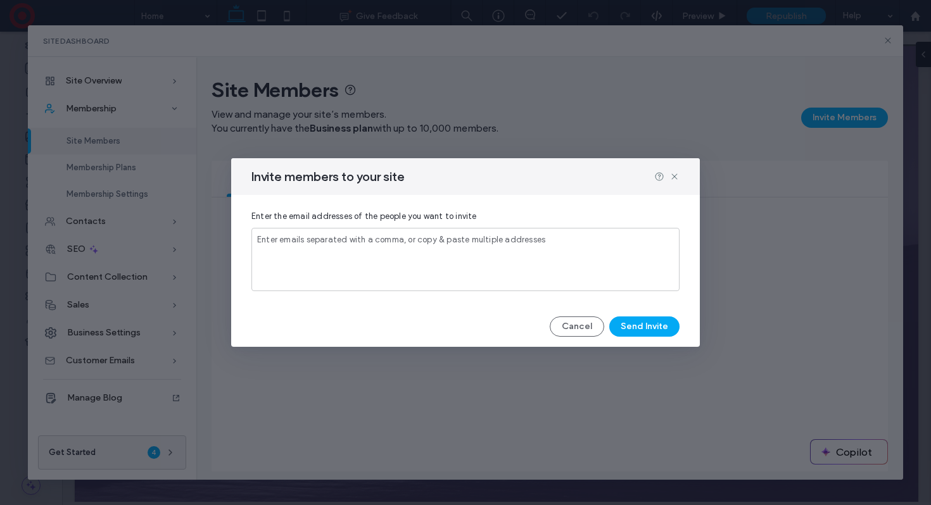
click at [437, 248] on input at bounding box center [465, 251] width 417 height 11
type input "**********"
click at [643, 326] on button "Send Invite" at bounding box center [644, 327] width 70 height 20
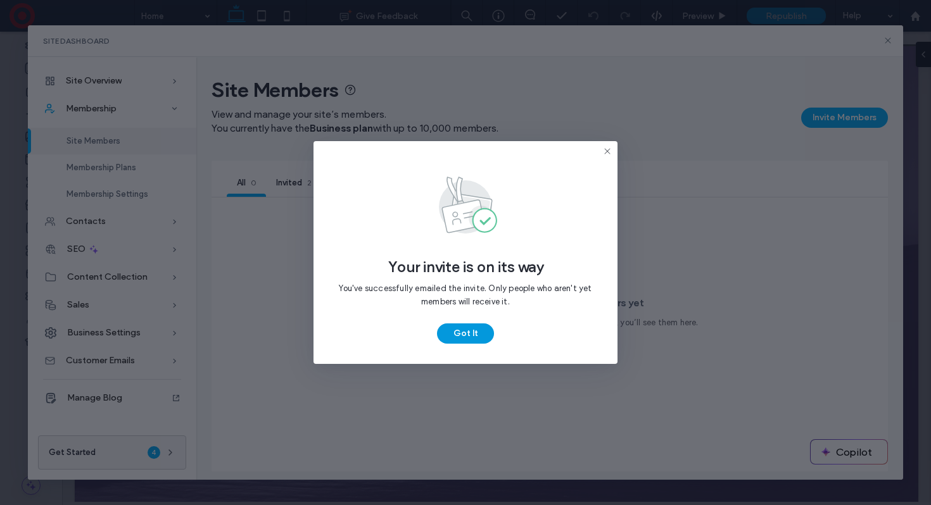
click at [467, 331] on button "Got It" at bounding box center [465, 334] width 57 height 20
